Goal: Task Accomplishment & Management: Manage account settings

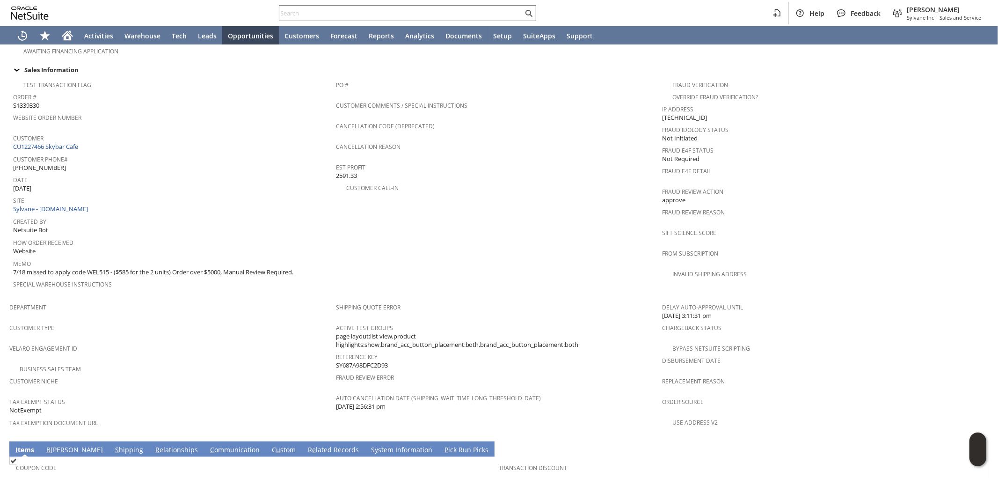
scroll to position [424, 0]
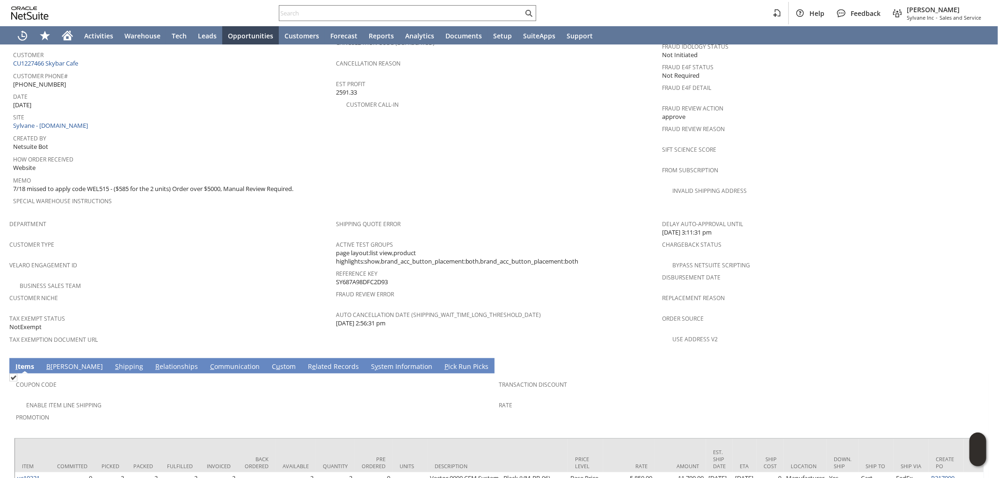
click at [369, 362] on link "S y stem Information" at bounding box center [402, 367] width 66 height 10
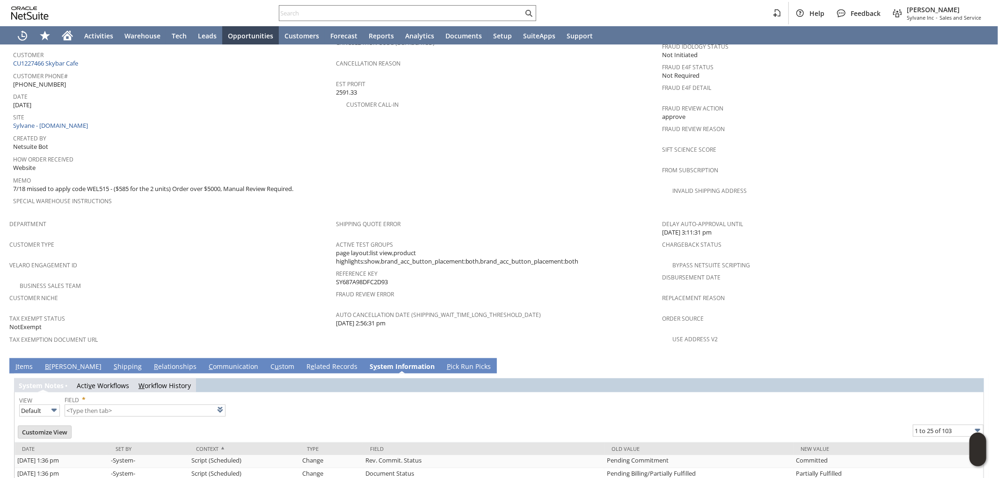
click at [21, 362] on link "I tems" at bounding box center [24, 367] width 22 height 10
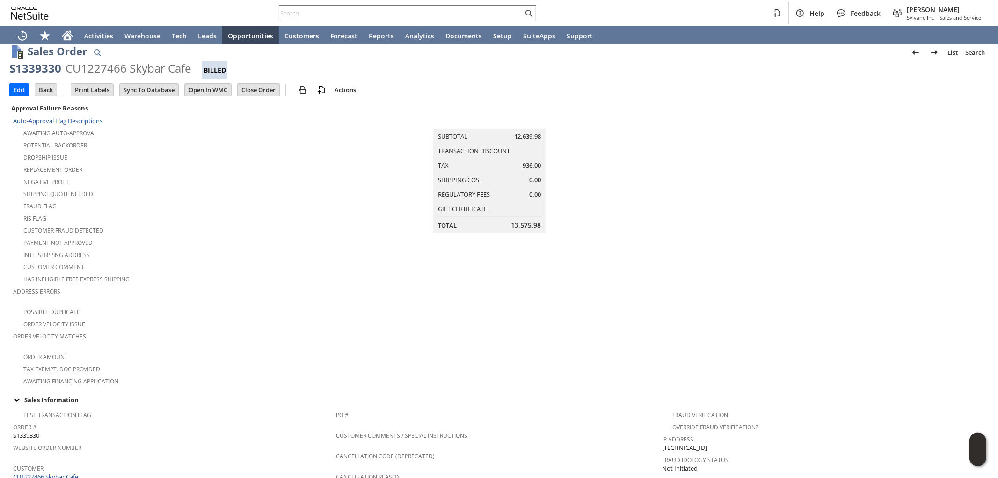
scroll to position [0, 0]
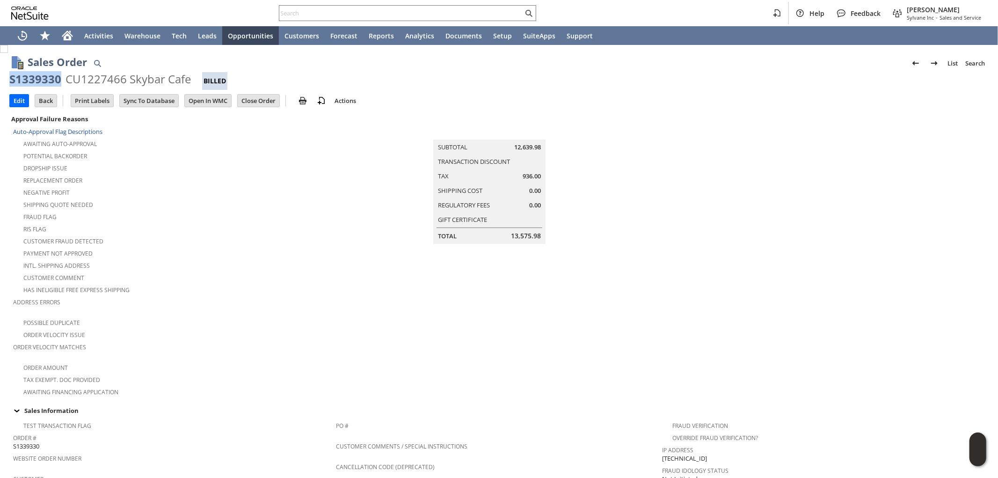
drag, startPoint x: 57, startPoint y: 78, endPoint x: 8, endPoint y: 79, distance: 49.1
copy div "S1339330"
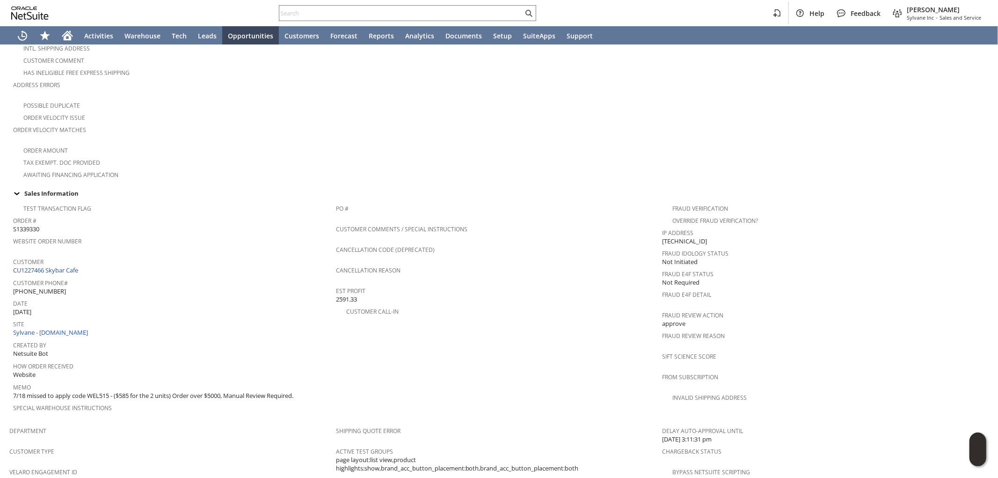
scroll to position [416, 0]
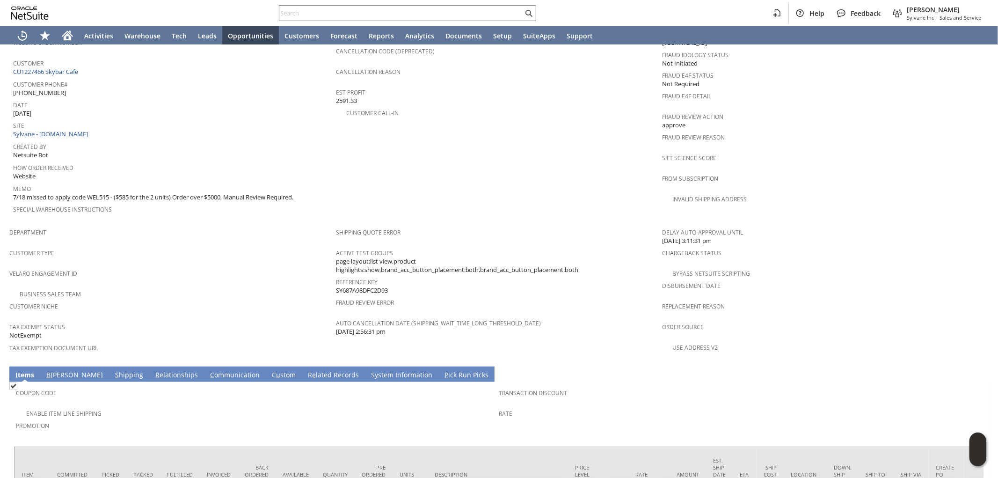
click at [369, 370] on link "S y stem Information" at bounding box center [402, 375] width 66 height 10
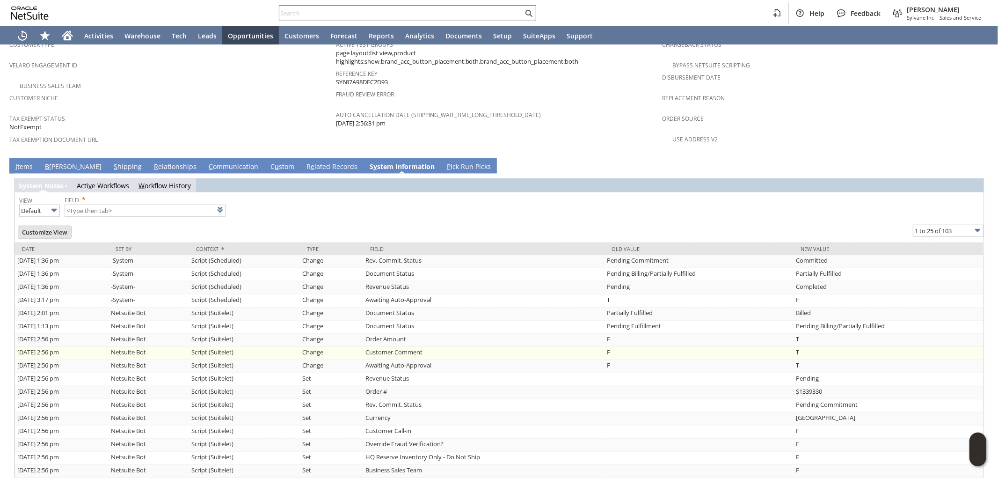
scroll to position [0, 0]
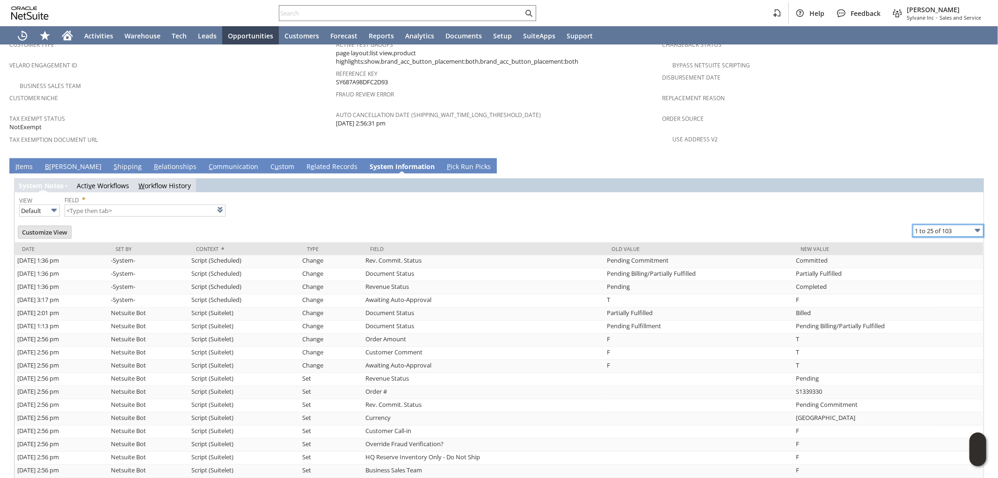
click at [927, 225] on input "1 to 25 of 103" at bounding box center [948, 231] width 71 height 12
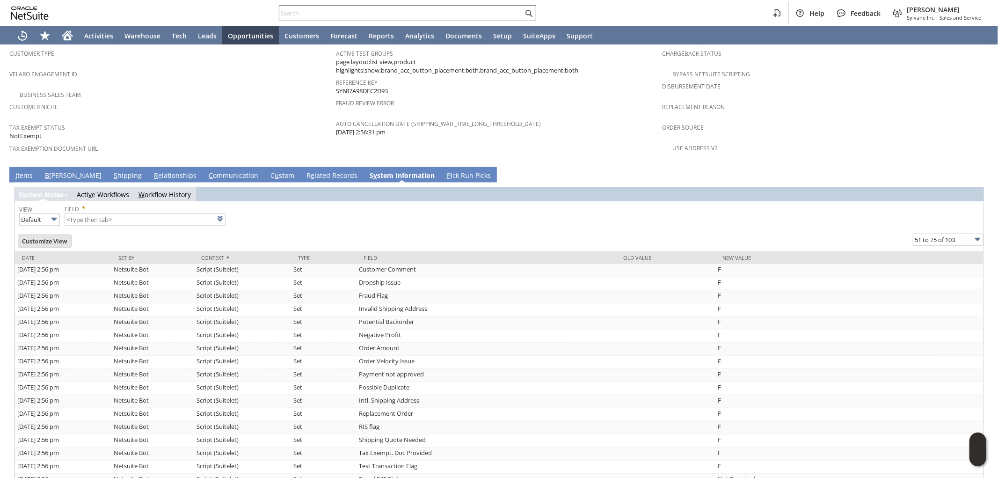
scroll to position [577, 0]
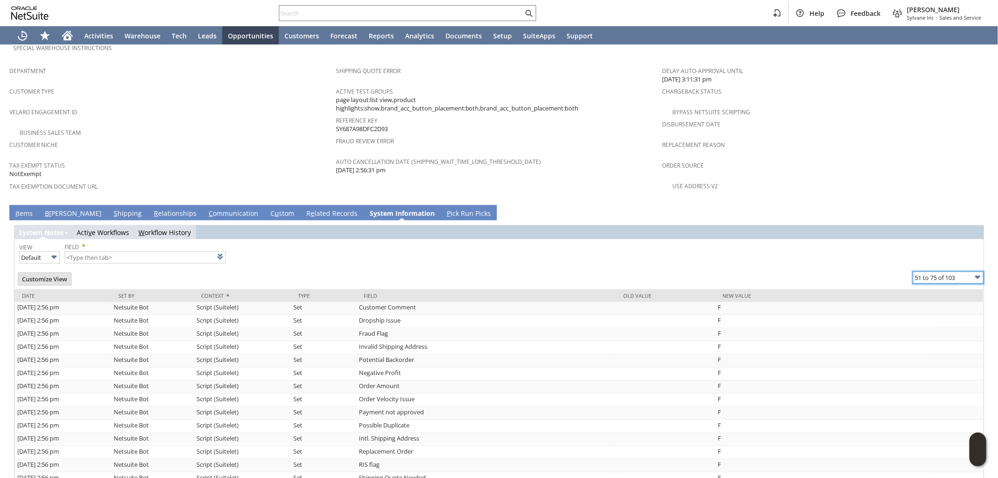
click at [943, 271] on input "51 to 75 of 103" at bounding box center [948, 277] width 71 height 12
type input "101 to 103 of 103"
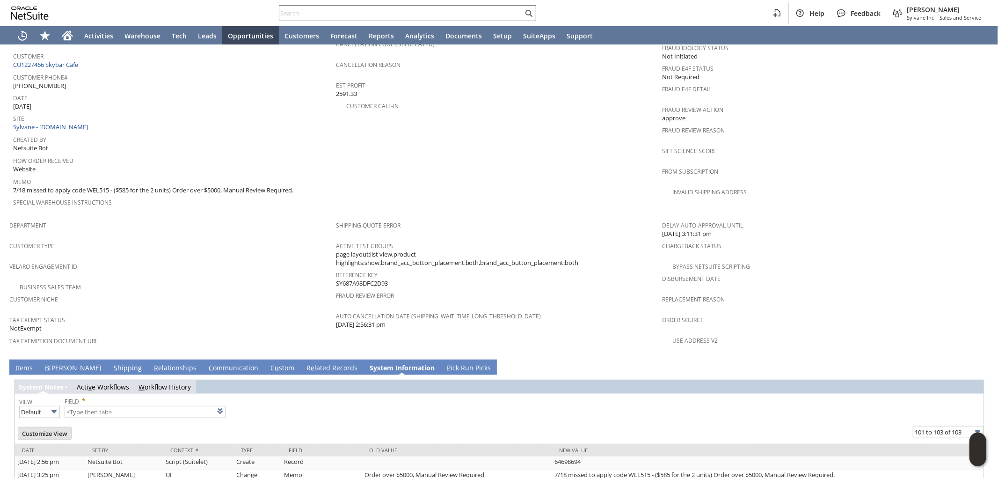
scroll to position [445, 0]
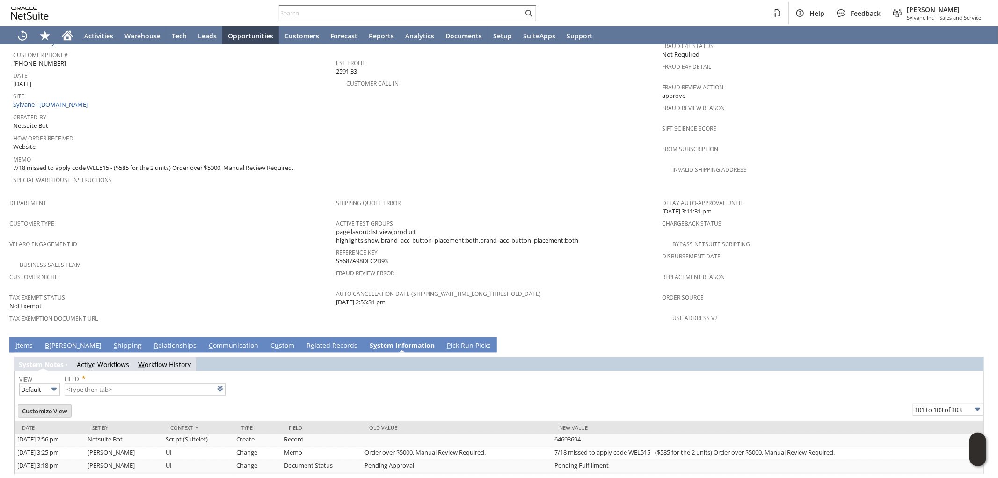
click at [206, 341] on link "C ommunication" at bounding box center [233, 346] width 54 height 10
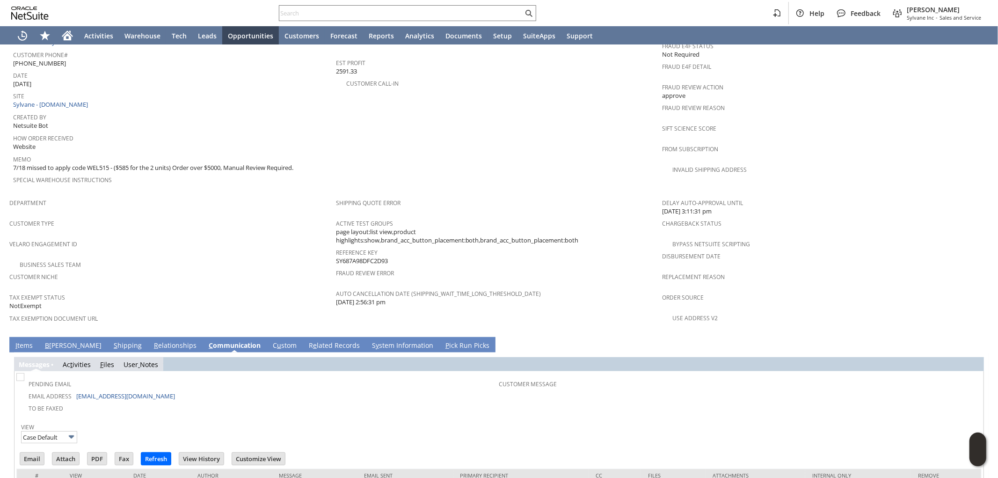
scroll to position [0, 0]
click at [22, 341] on link "I tems" at bounding box center [24, 346] width 22 height 10
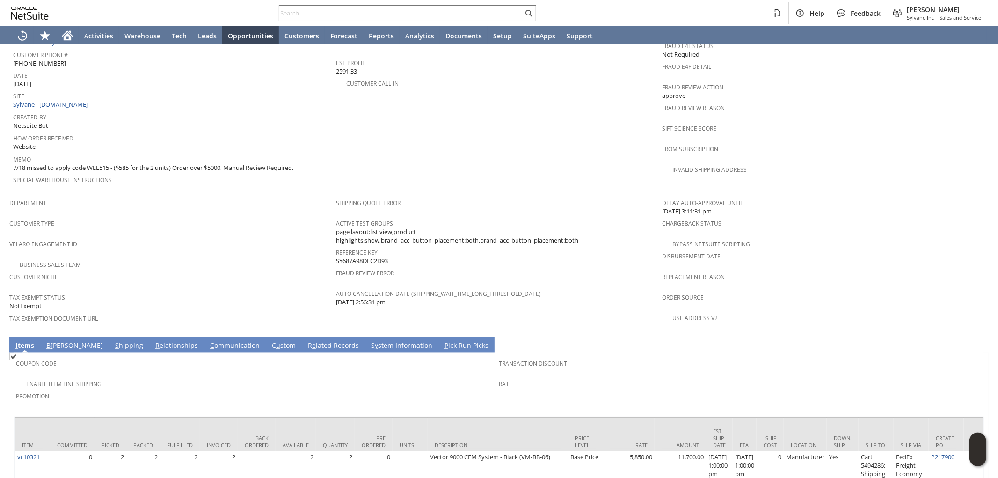
click at [208, 341] on link "C ommunication" at bounding box center [235, 346] width 54 height 10
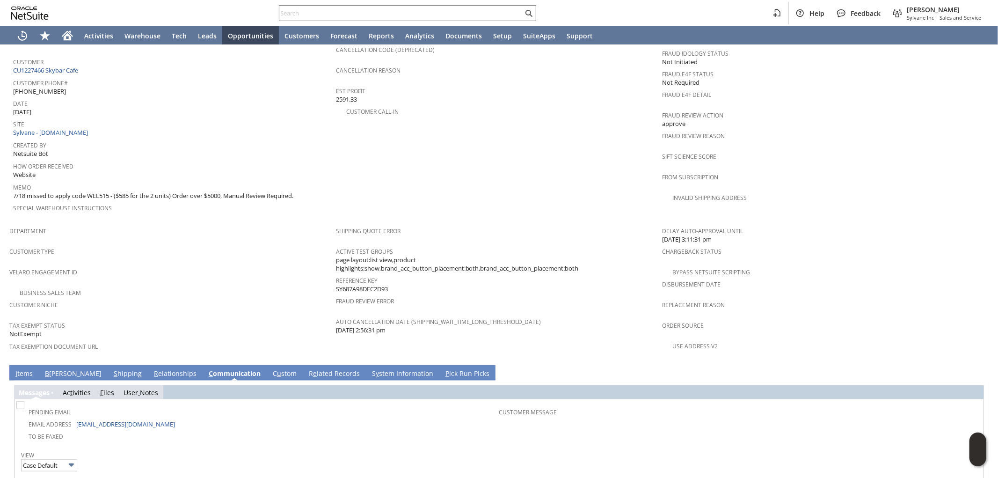
scroll to position [467, 0]
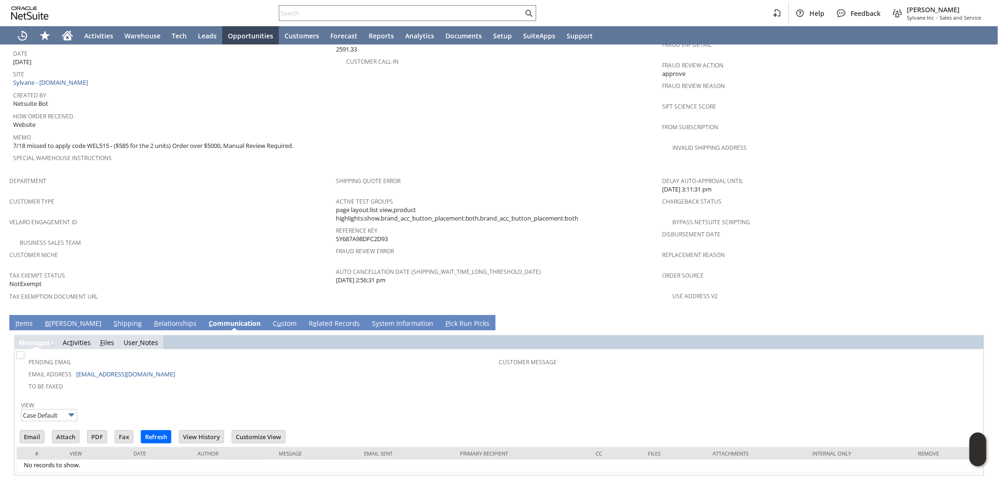
click at [30, 319] on link "I tems" at bounding box center [24, 324] width 22 height 10
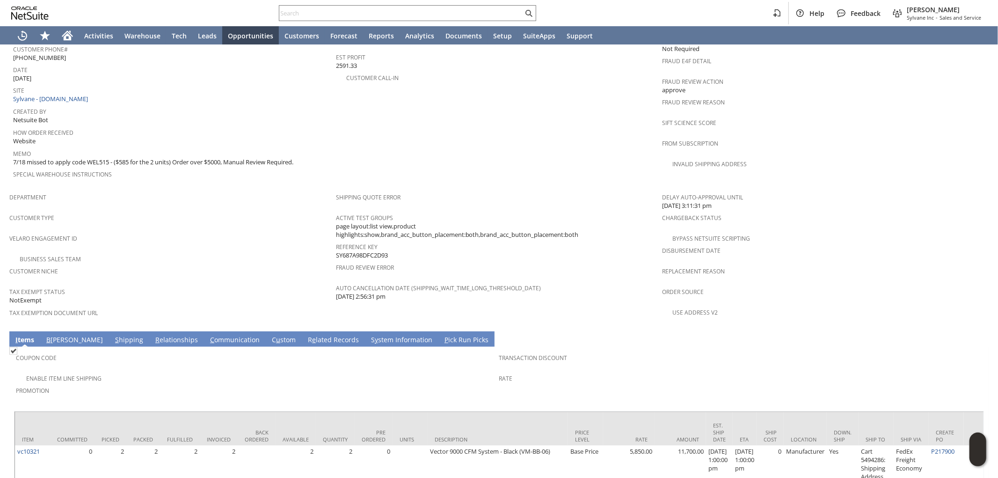
scroll to position [321, 0]
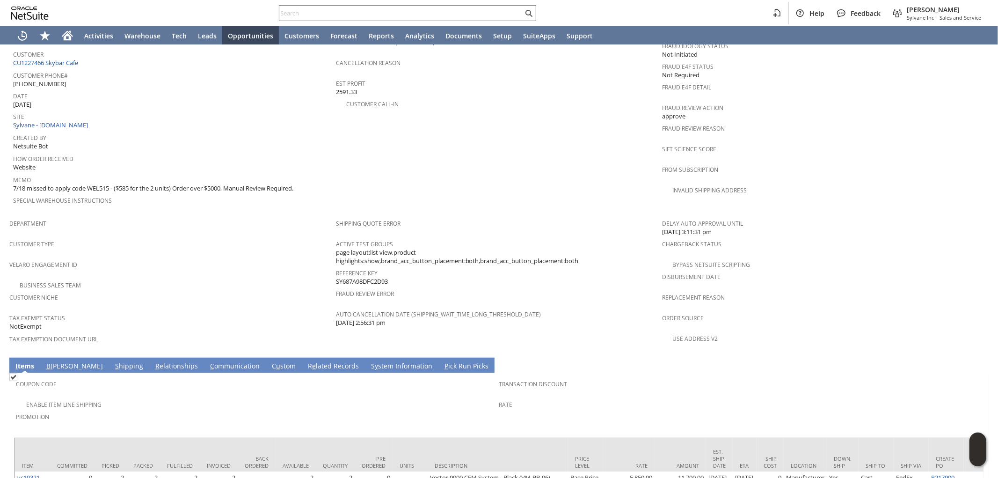
click at [331, 398] on div "Enable Item Line Shipping" at bounding box center [257, 403] width 483 height 11
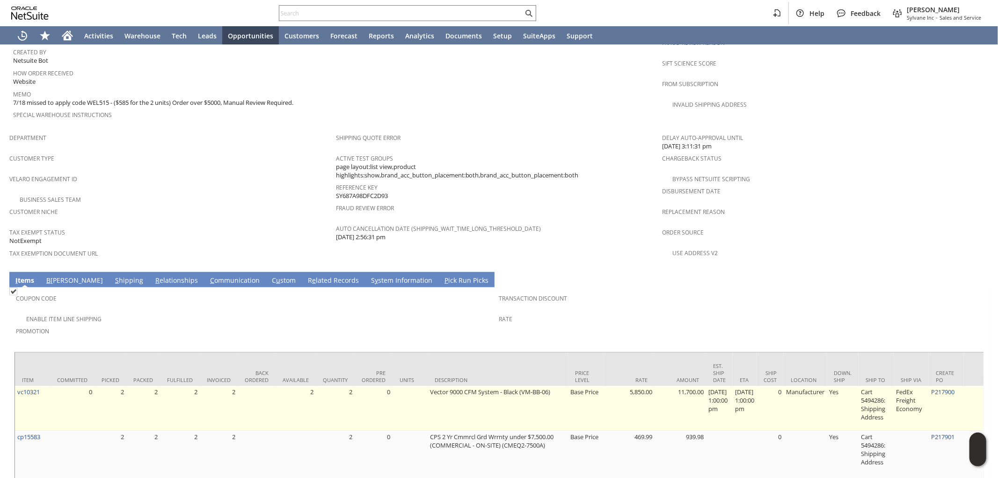
scroll to position [528, 0]
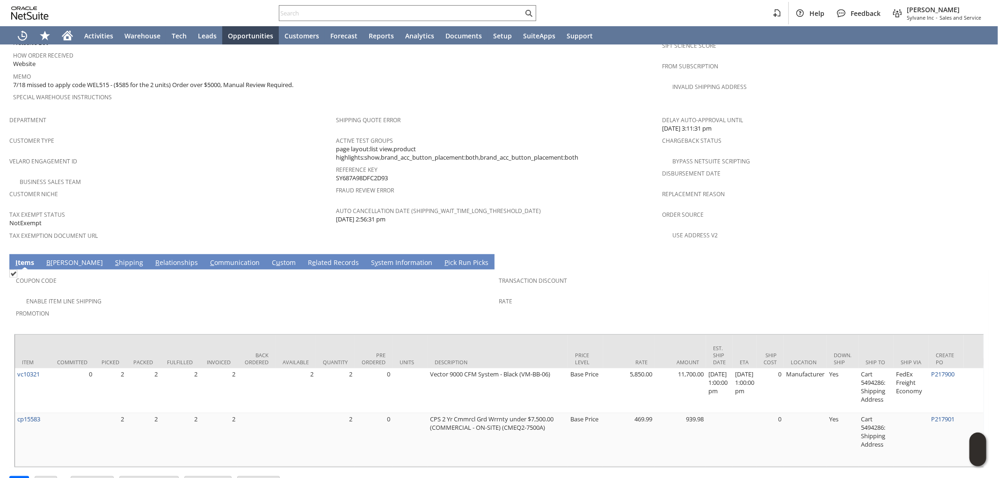
click at [331, 307] on div "Promotion" at bounding box center [255, 317] width 479 height 20
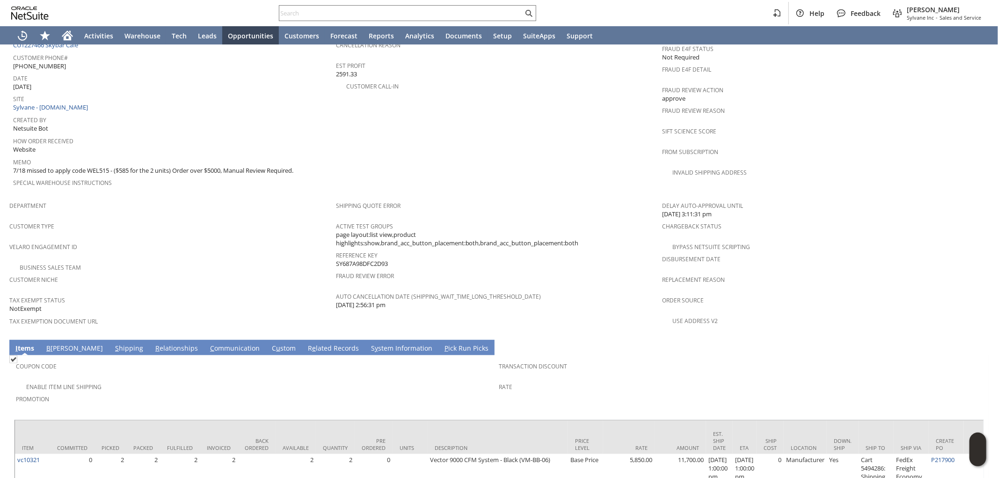
scroll to position [476, 0]
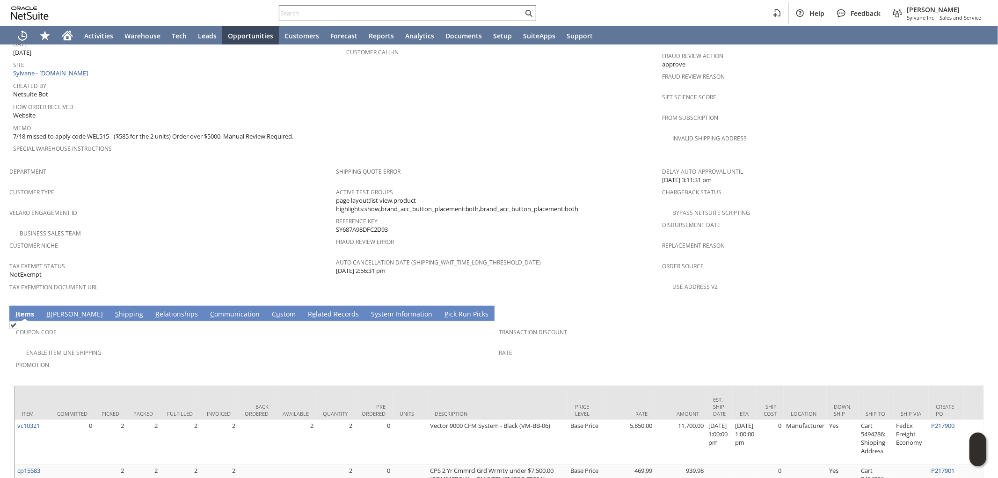
click at [358, 346] on div "Enable Item Line Shipping" at bounding box center [257, 351] width 483 height 11
click at [387, 358] on span "Promotion" at bounding box center [255, 363] width 479 height 11
click at [405, 358] on span "Promotion" at bounding box center [255, 363] width 479 height 11
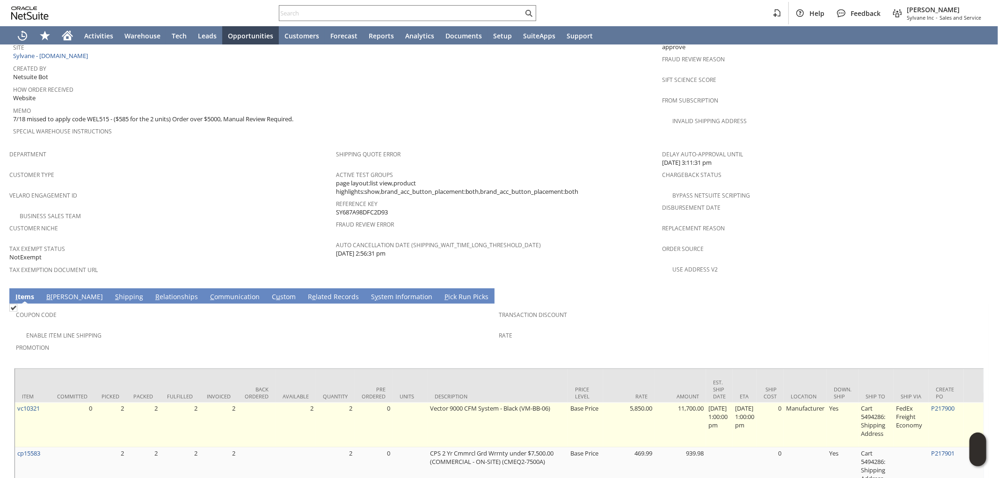
scroll to position [528, 0]
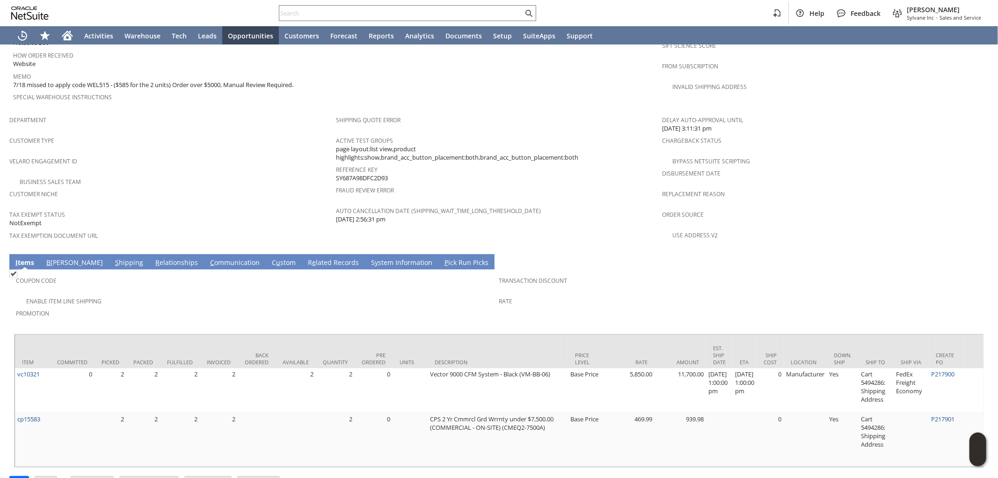
click at [409, 307] on div "Promotion" at bounding box center [255, 317] width 479 height 20
click at [632, 294] on div "Rate" at bounding box center [738, 304] width 479 height 20
click at [471, 307] on div "Promotion" at bounding box center [255, 317] width 479 height 20
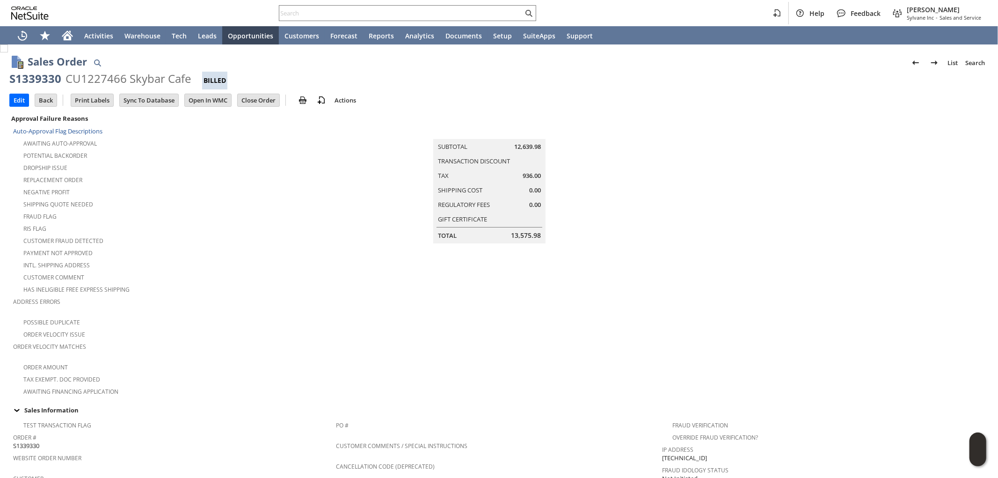
scroll to position [0, 0]
drag, startPoint x: 58, startPoint y: 81, endPoint x: 9, endPoint y: 85, distance: 48.8
click at [9, 85] on div "S1339330" at bounding box center [35, 79] width 52 height 15
copy div "S1339330"
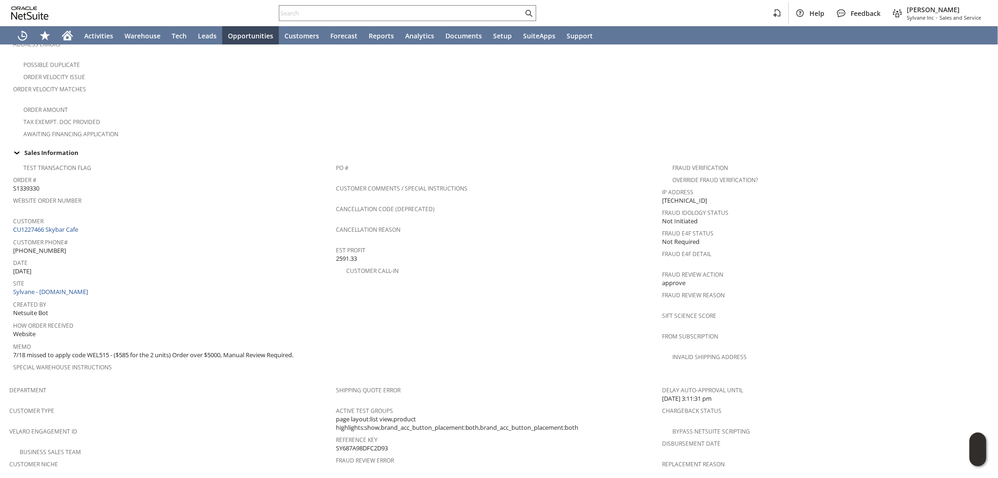
scroll to position [260, 0]
drag, startPoint x: 117, startPoint y: 331, endPoint x: 173, endPoint y: 329, distance: 55.7
click at [173, 349] on span "7/18 missed to apply code WEL515 - ($585 for the 2 units) Order over $5000, Man…" at bounding box center [153, 353] width 280 height 9
copy span "$585 for the 2 units"
click at [484, 12] on input "text" at bounding box center [401, 12] width 244 height 11
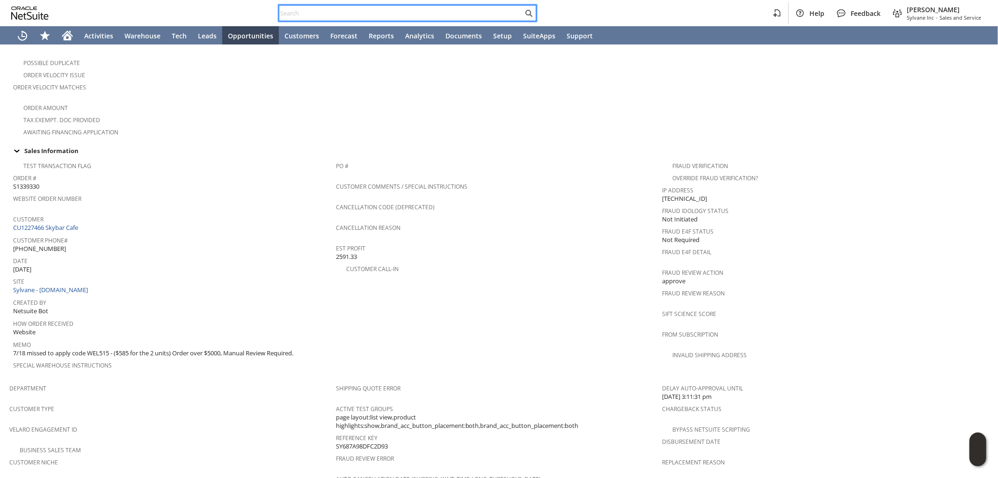
paste input "2068424477"
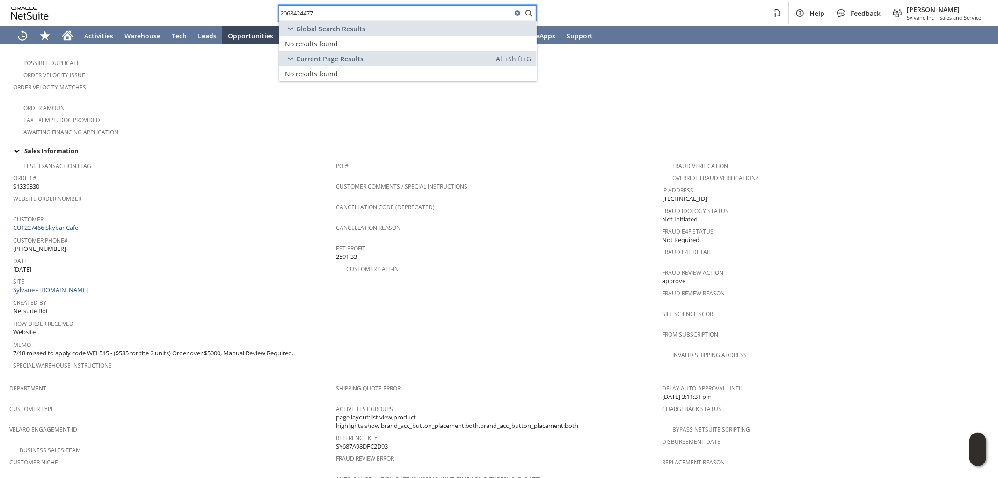
drag, startPoint x: 337, startPoint y: 13, endPoint x: 187, endPoint y: -1, distance: 150.4
click at [187, 0] on html "2068424477 Help Feedback [PERSON_NAME] Inc - Sales and Service Activities Wareh…" at bounding box center [499, 239] width 998 height 478
type input "ven: honeywell"
click at [367, 41] on div "Vendor: Honeywell, Inc." at bounding box center [377, 43] width 184 height 9
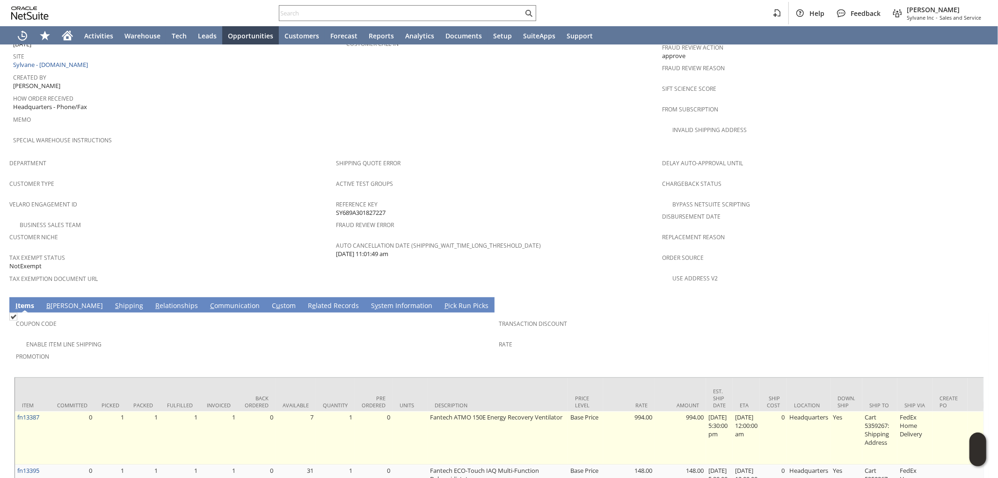
scroll to position [590, 0]
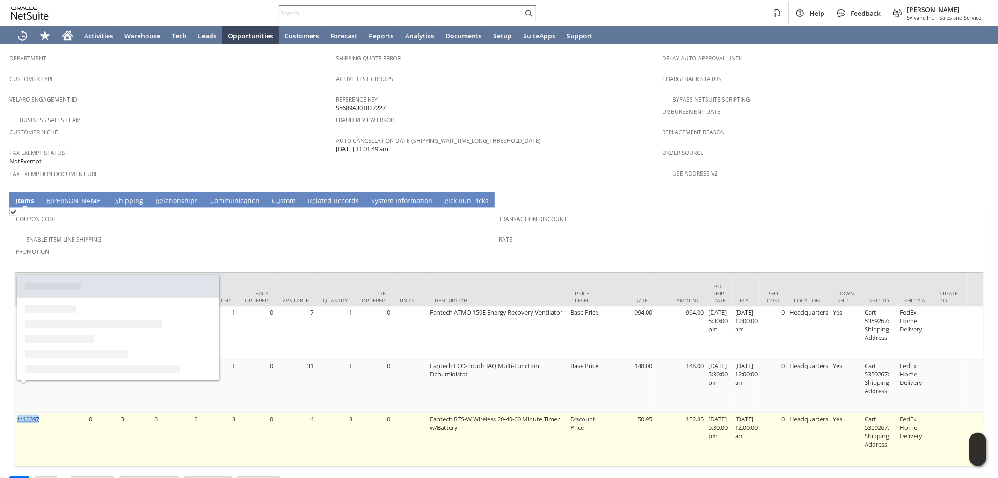
drag, startPoint x: 44, startPoint y: 388, endPoint x: 17, endPoint y: 391, distance: 26.8
click at [17, 413] on td "fn13397" at bounding box center [32, 439] width 35 height 53
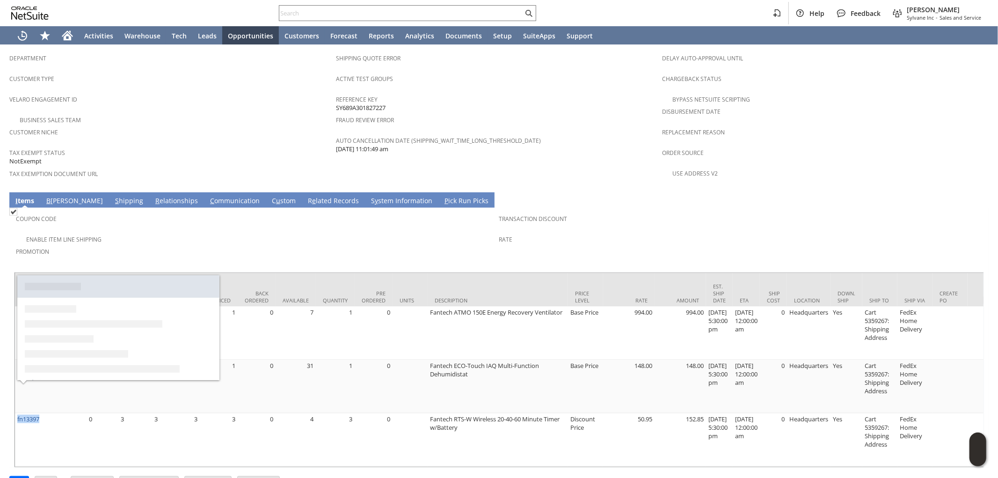
copy link "fn13397"
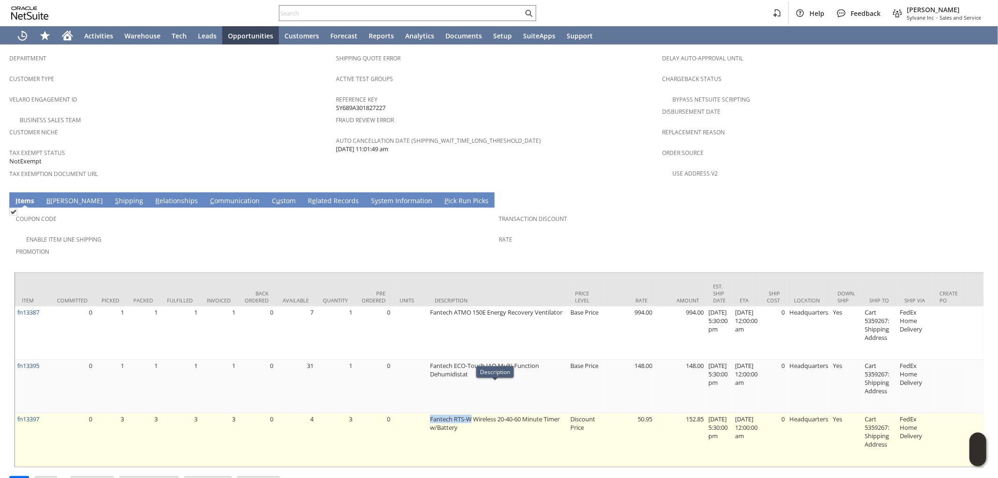
drag, startPoint x: 425, startPoint y: 387, endPoint x: 468, endPoint y: 385, distance: 43.6
click at [468, 413] on td "Fantech RTS-W Wireless 20-40-60 Minute Timer w/Battery" at bounding box center [498, 439] width 140 height 53
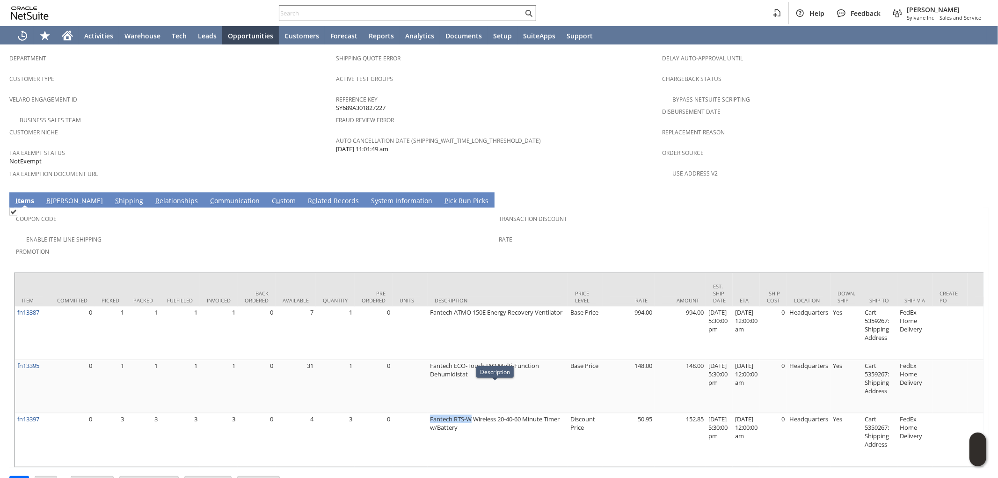
copy td "Fantech RTS-W"
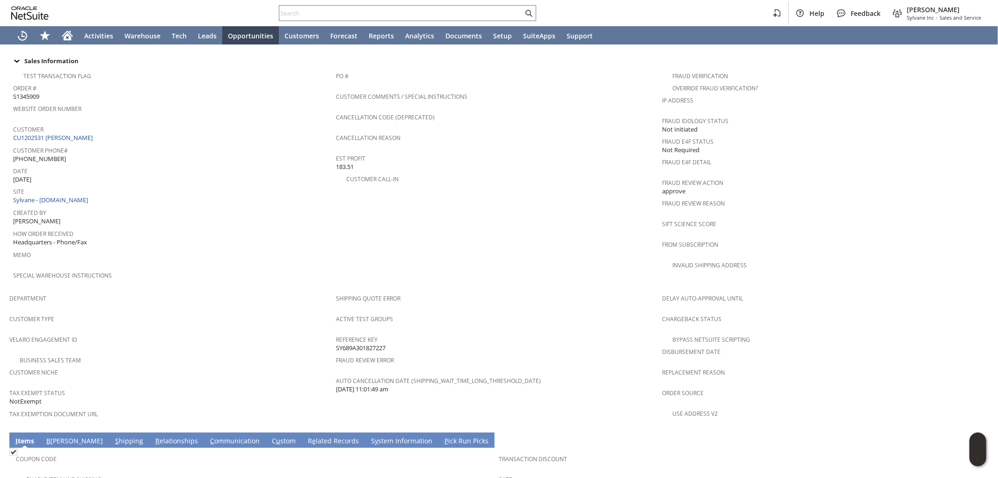
scroll to position [364, 0]
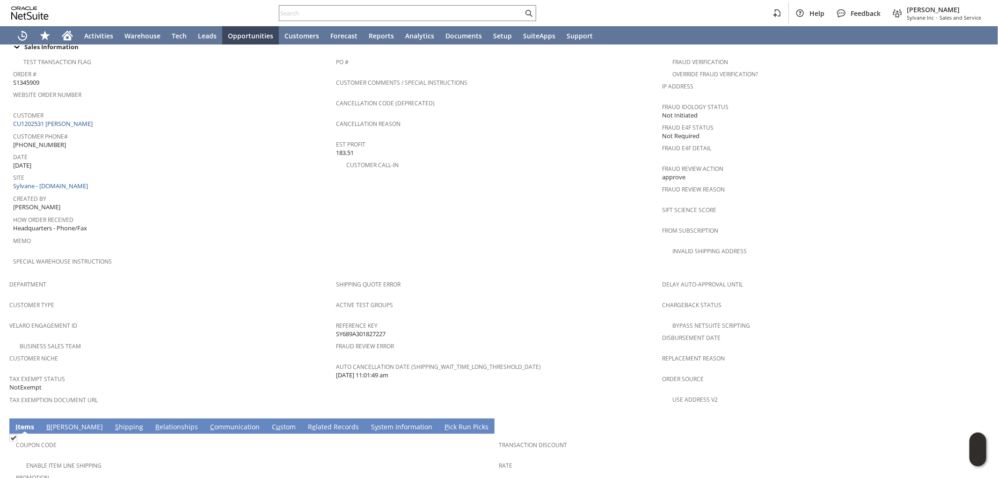
drag, startPoint x: 388, startPoint y: 307, endPoint x: 337, endPoint y: 307, distance: 51.0
click at [336, 319] on div "Reference Key SY689A301827227" at bounding box center [497, 329] width 322 height 20
copy span "SY689A301827227"
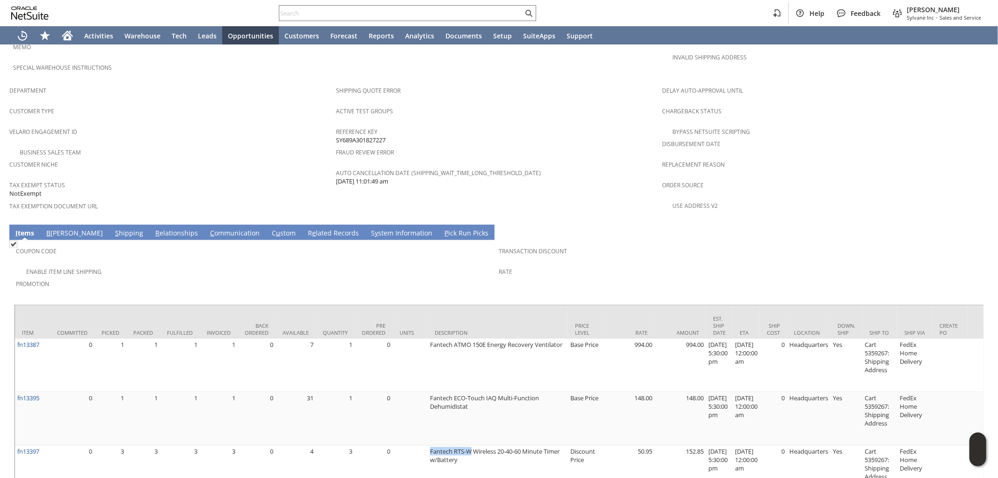
scroll to position [590, 0]
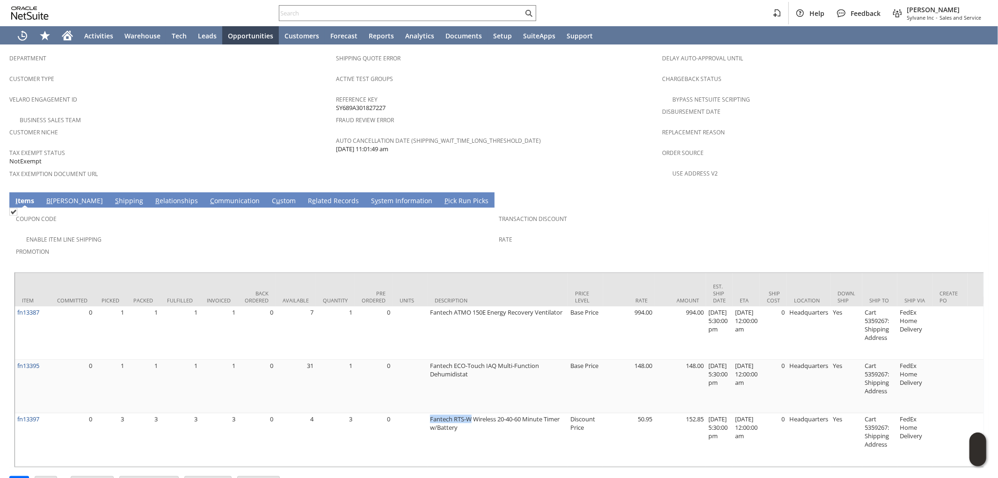
click at [208, 196] on link "C ommunication" at bounding box center [235, 201] width 54 height 10
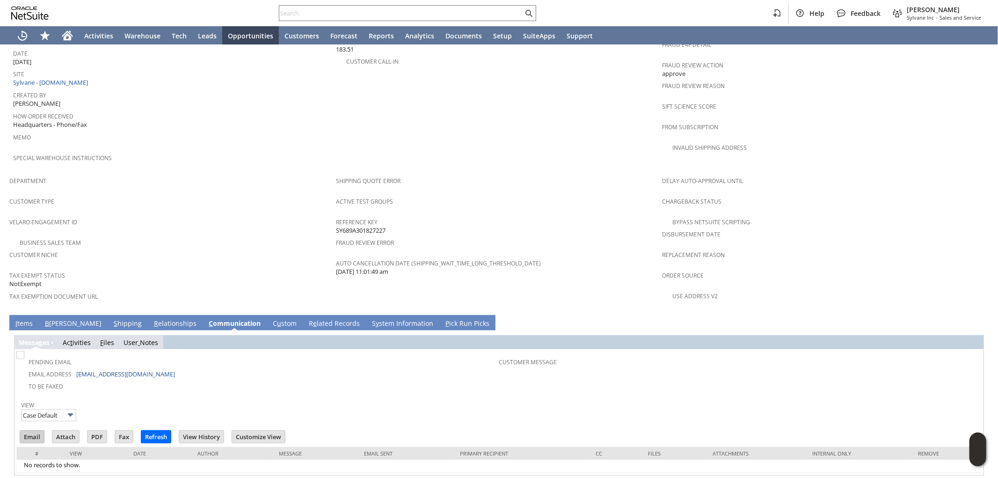
scroll to position [0, 0]
click at [32, 431] on input "Email" at bounding box center [32, 437] width 24 height 12
